Goal: Task Accomplishment & Management: Complete application form

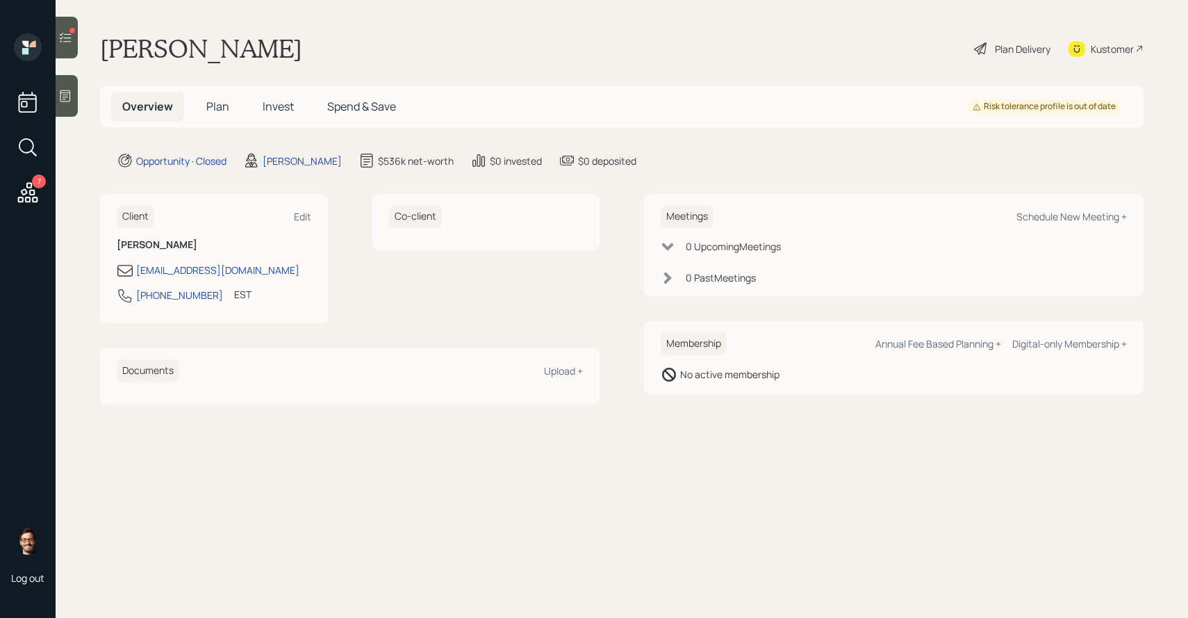
click at [272, 90] on div "Overview Plan Invest Spend & Save Risk tolerance profile is out of date" at bounding box center [622, 106] width 1044 height 41
click at [272, 102] on span "Invest" at bounding box center [278, 106] width 31 height 15
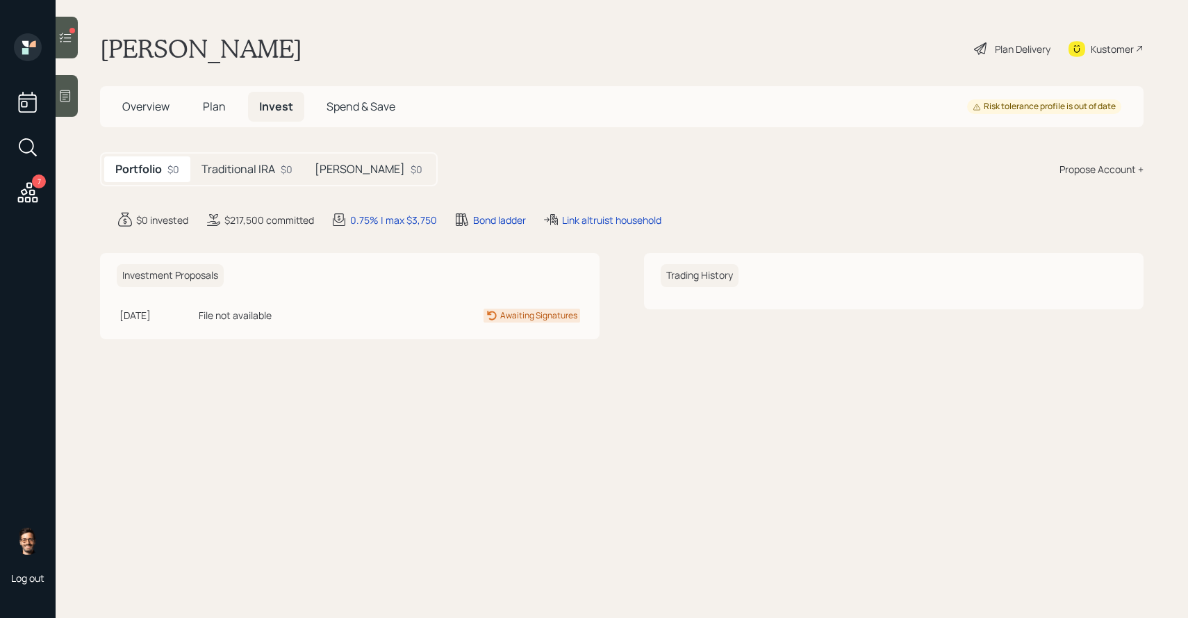
click at [201, 112] on h5 "Plan" at bounding box center [214, 107] width 45 height 30
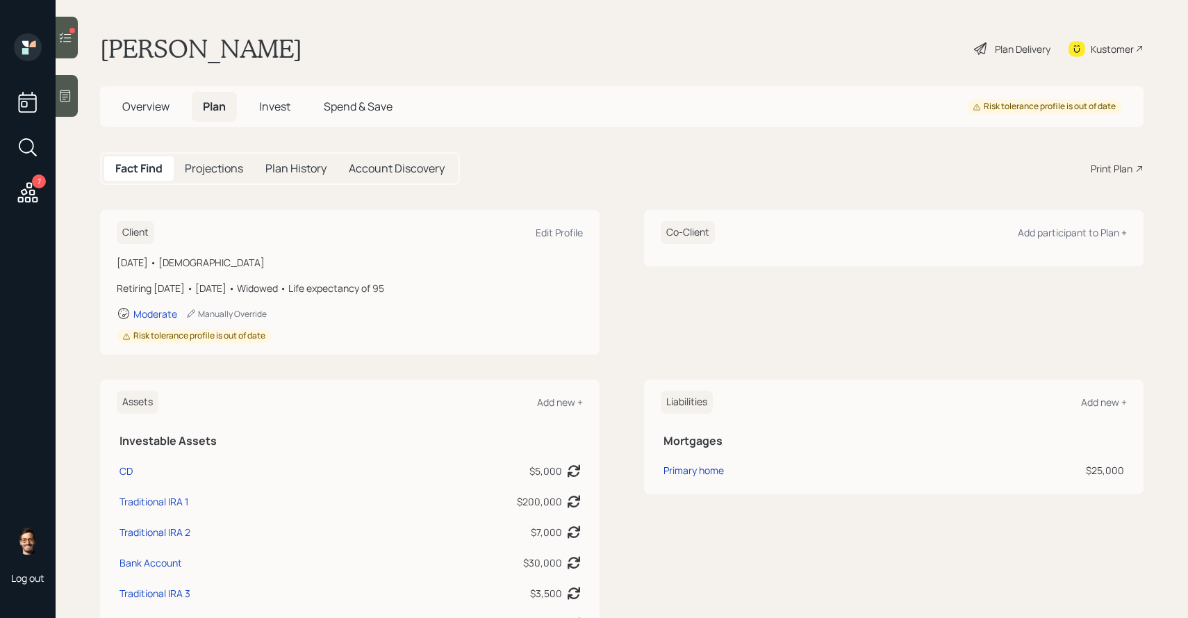
click at [72, 40] on div at bounding box center [67, 38] width 22 height 42
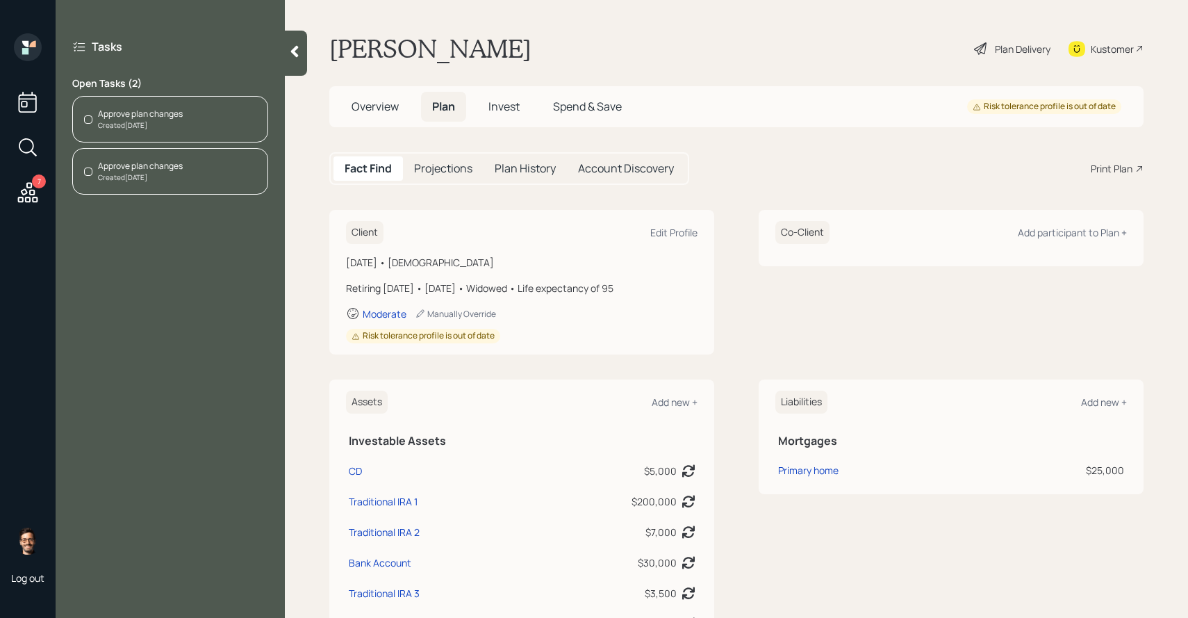
click at [134, 168] on div "Approve plan changes" at bounding box center [140, 166] width 85 height 13
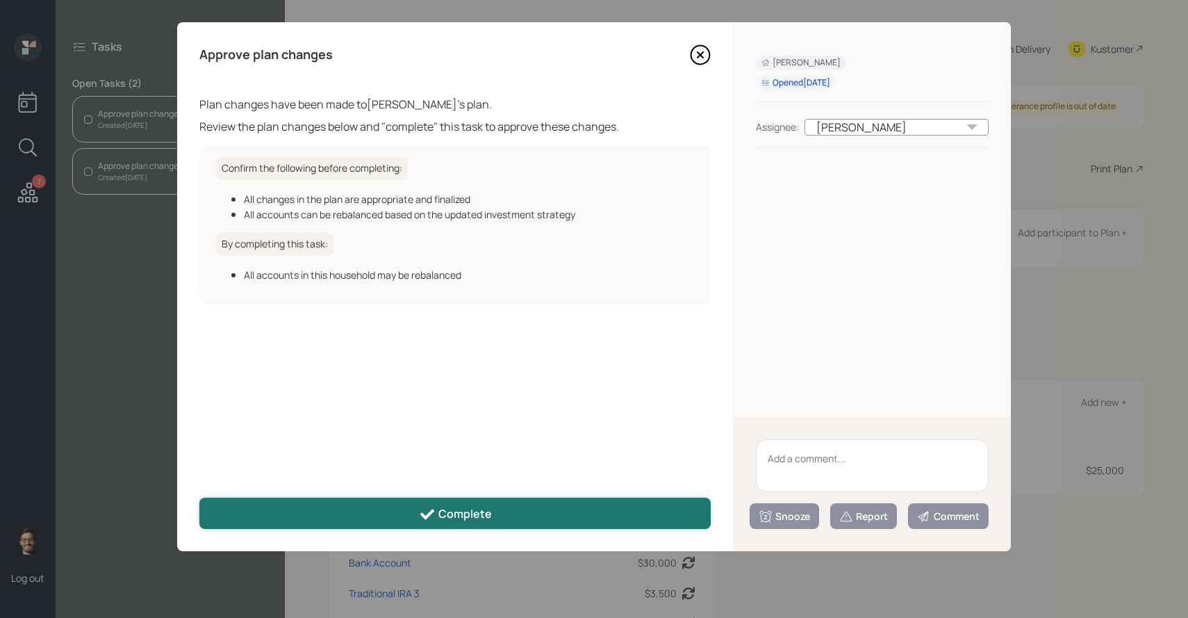
click at [493, 511] on button "Complete" at bounding box center [454, 513] width 511 height 31
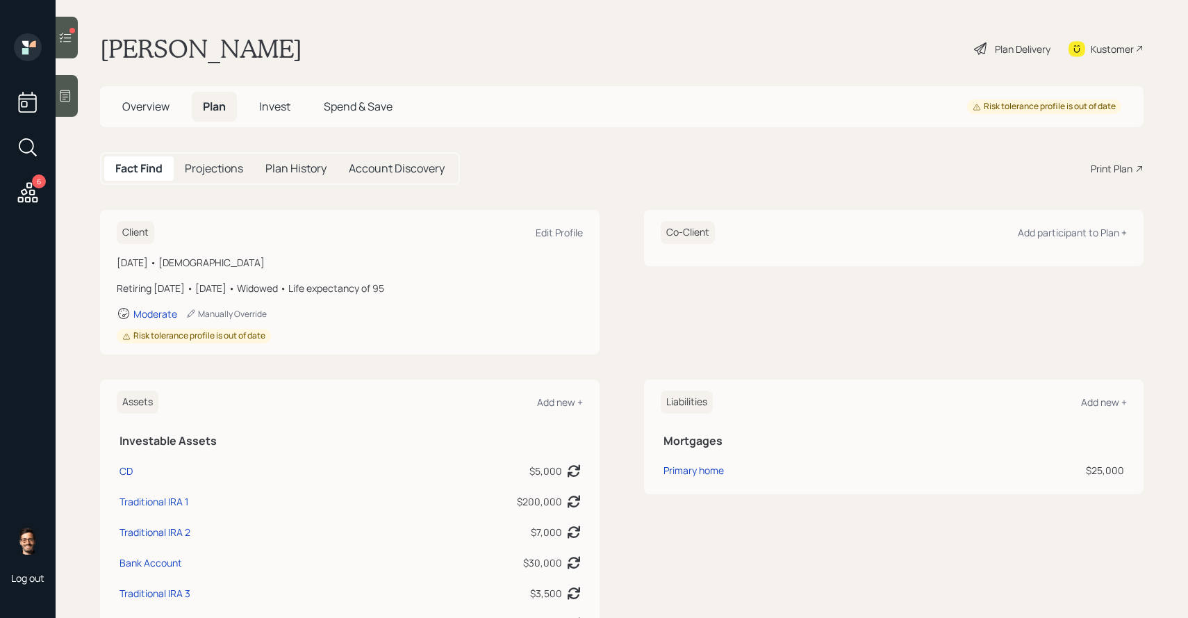
click at [69, 39] on icon at bounding box center [65, 38] width 14 height 14
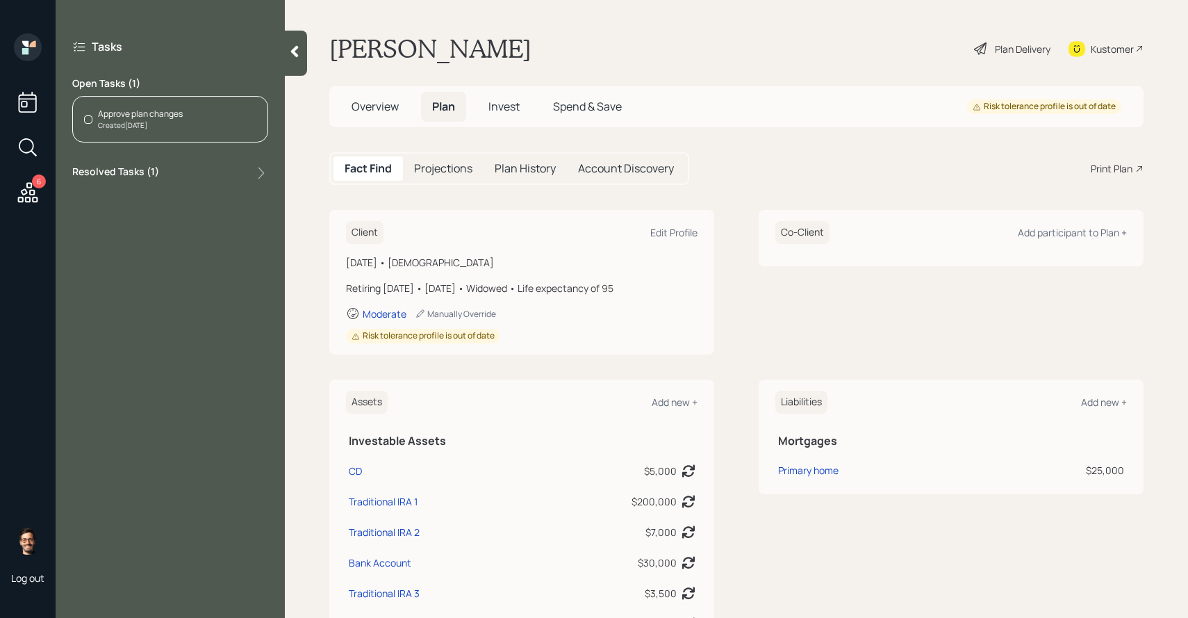
click at [147, 126] on div "Created Yesterday" at bounding box center [140, 125] width 85 height 10
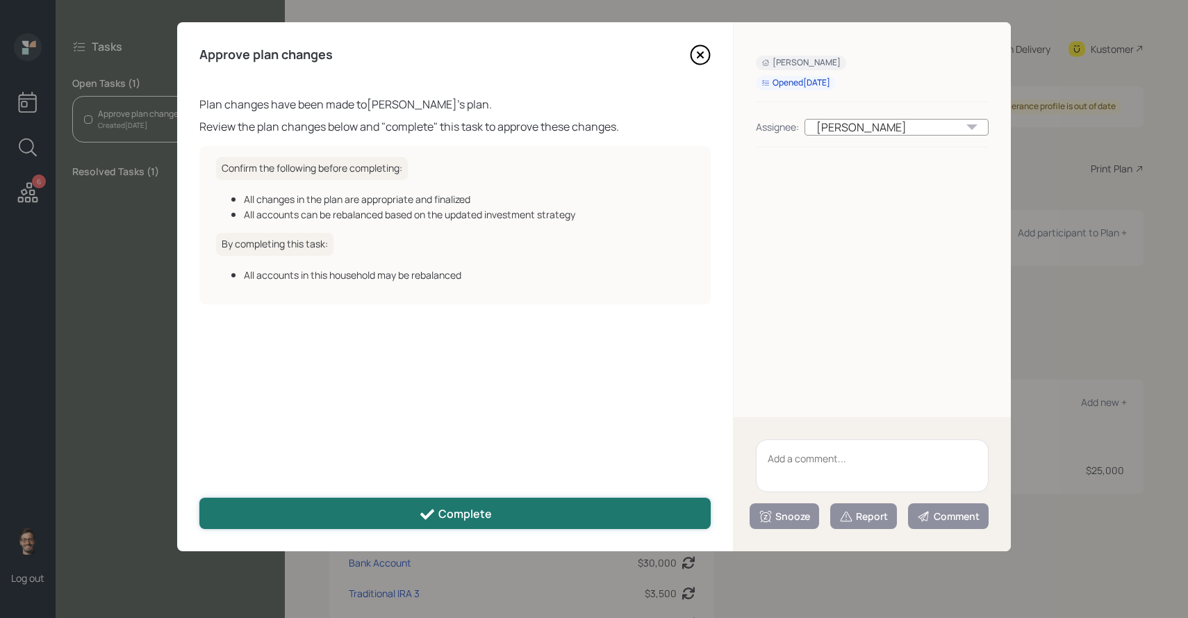
click at [354, 509] on button "Complete" at bounding box center [454, 513] width 511 height 31
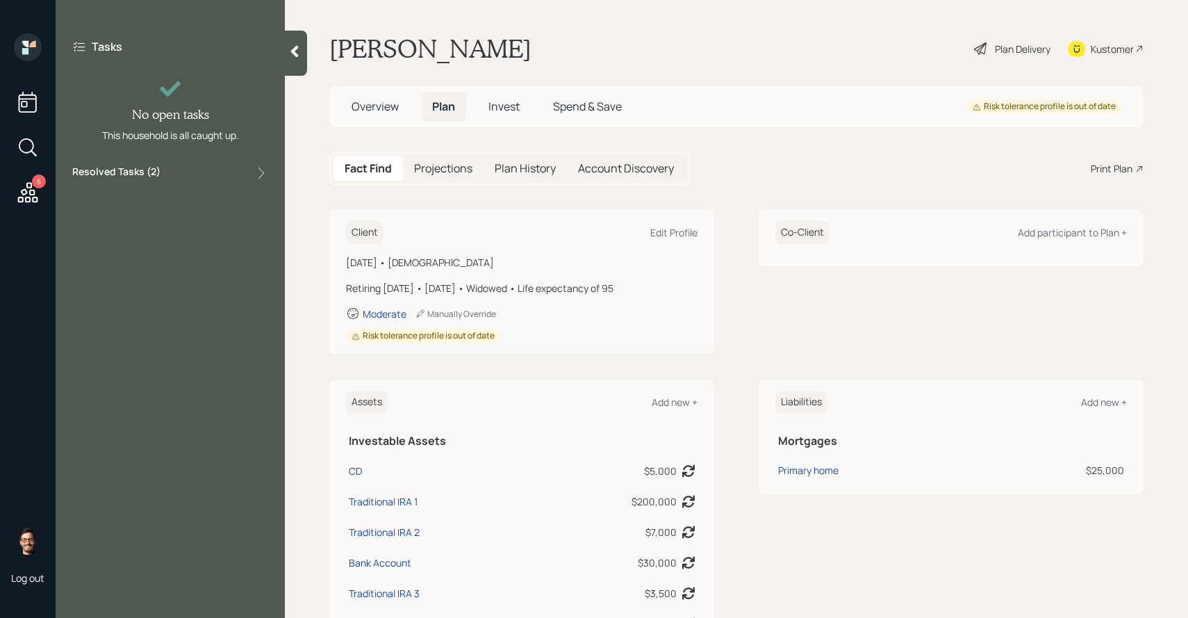
click at [31, 191] on icon at bounding box center [28, 192] width 20 height 20
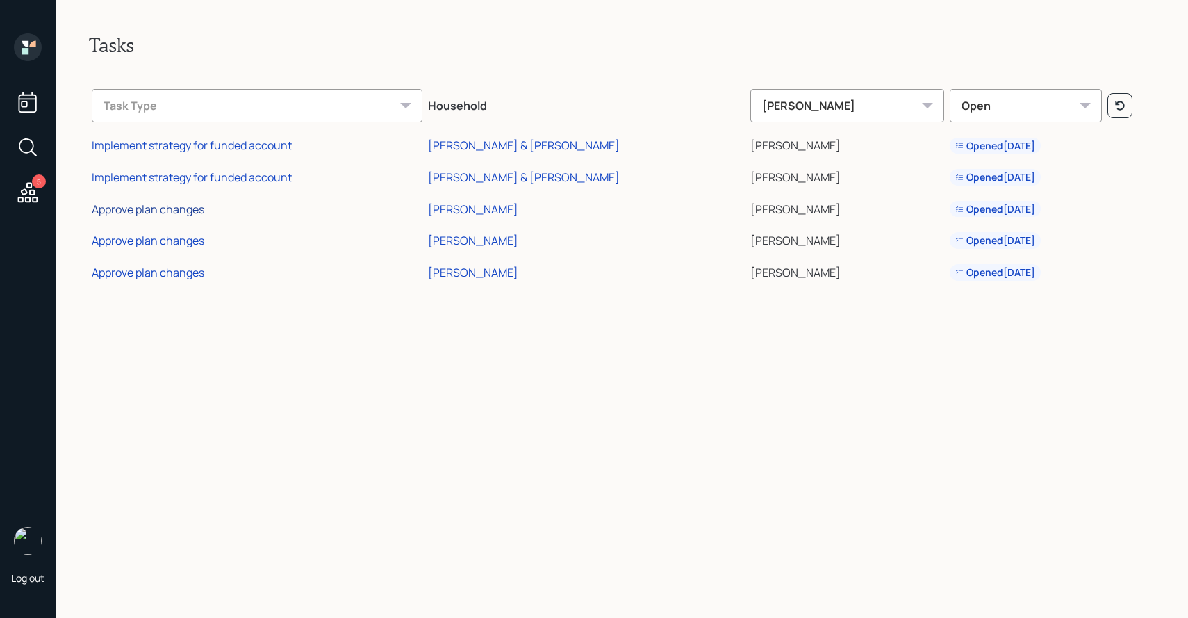
click at [169, 211] on div "Approve plan changes" at bounding box center [148, 209] width 113 height 15
click at [500, 213] on div "[PERSON_NAME]" at bounding box center [473, 209] width 90 height 15
